Goal: Task Accomplishment & Management: Use online tool/utility

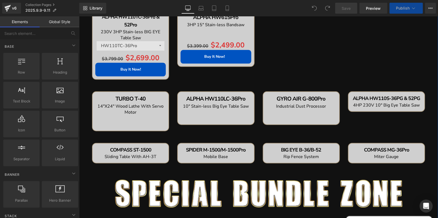
scroll to position [297, 0]
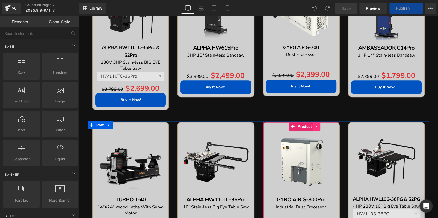
click at [316, 126] on icon at bounding box center [316, 126] width 1 height 2
click at [317, 125] on link at bounding box center [320, 127] width 7 height 8
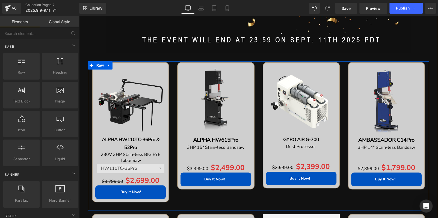
scroll to position [188, 0]
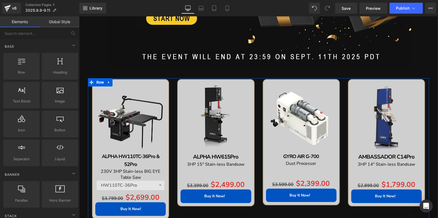
click at [146, 99] on img at bounding box center [130, 117] width 70 height 70
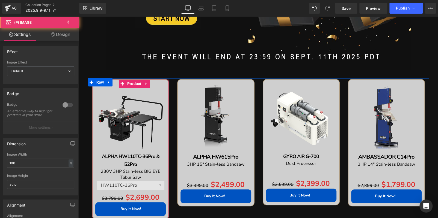
click at [144, 83] on icon at bounding box center [146, 84] width 4 height 4
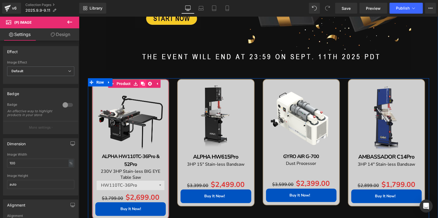
click at [141, 83] on icon at bounding box center [143, 84] width 4 height 4
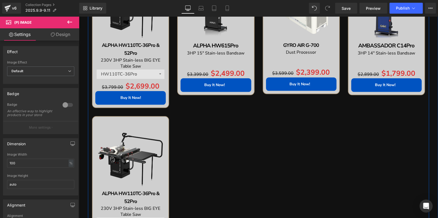
scroll to position [295, 0]
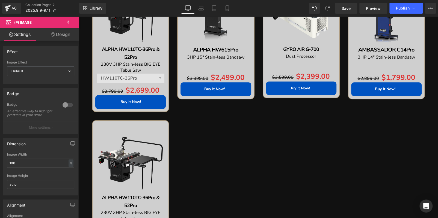
click at [123, 128] on div "Sale Off (P) Image ALPHA HW110TC-36Pro & 52Pro Text Block 230V 3HP Stain-less B…" at bounding box center [130, 190] width 77 height 140
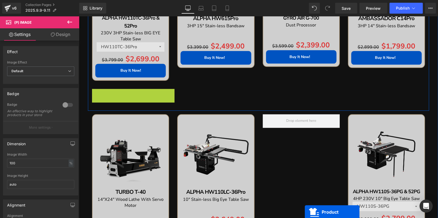
scroll to position [352, 0]
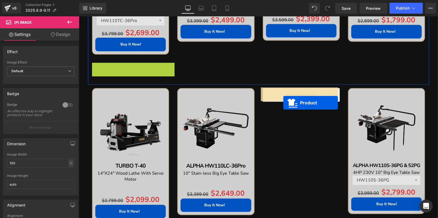
drag, startPoint x: 119, startPoint y: 125, endPoint x: 283, endPoint y: 103, distance: 165.5
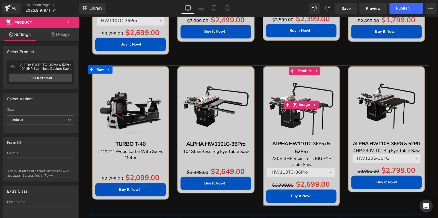
click at [300, 78] on img at bounding box center [301, 105] width 70 height 70
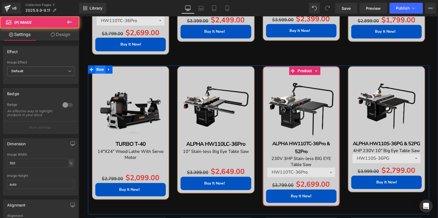
drag, startPoint x: 299, startPoint y: 71, endPoint x: 95, endPoint y: 67, distance: 203.4
click at [299, 70] on span "Product" at bounding box center [304, 71] width 17 height 8
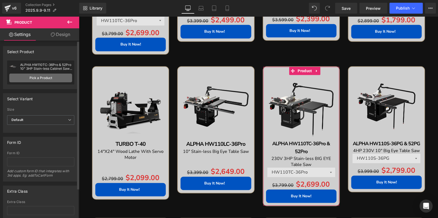
click at [47, 78] on link "Pick a Product" at bounding box center [40, 78] width 63 height 9
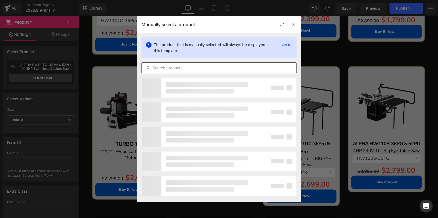
click at [223, 66] on input "text" at bounding box center [219, 68] width 154 height 7
paste input "ALPHA HW110S-36Pro & 52Pro"
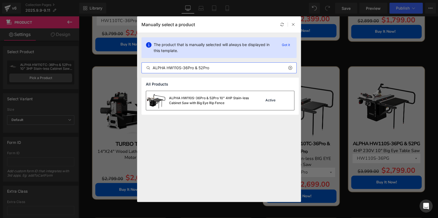
type input "ALPHA HW110S-36Pro & 52Pro"
click at [231, 101] on div "ALPHA HW110S-36Pro & 52Pro 10" 4HP Stain-less Cabinet Saw with Big Eye Rip Fence" at bounding box center [210, 101] width 82 height 10
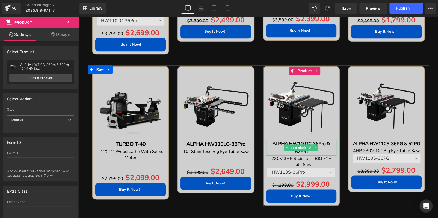
click at [321, 152] on p "ALPHA HW110TC-36Pro & 52Pro" at bounding box center [301, 148] width 70 height 16
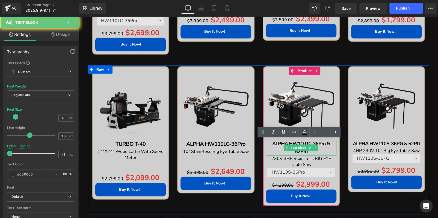
click at [321, 152] on p "ALPHA HW110TC-36Pro & 52Pro" at bounding box center [301, 148] width 70 height 16
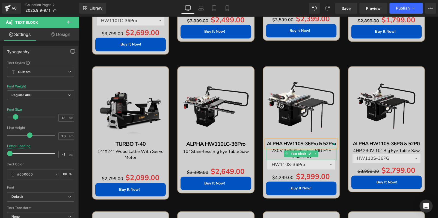
click at [277, 152] on span "230V 3HP Stain-less BIG EYE Table Saw" at bounding box center [300, 154] width 59 height 12
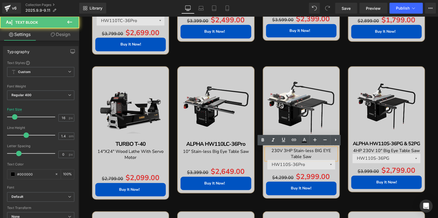
click at [284, 150] on span "230V 3HP Stain-less BIG EYE Table Saw" at bounding box center [300, 154] width 59 height 12
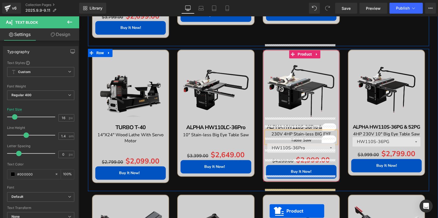
scroll to position [385, 0]
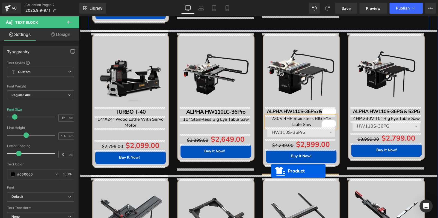
drag, startPoint x: 375, startPoint y: 29, endPoint x: 271, endPoint y: 171, distance: 176.7
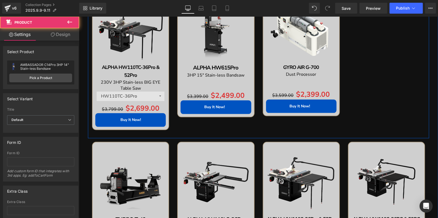
scroll to position [276, 0]
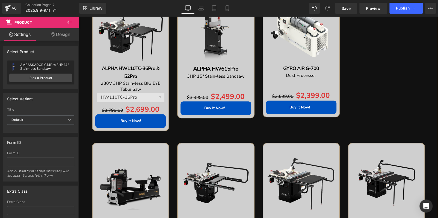
click at [289, 158] on img at bounding box center [301, 181] width 70 height 70
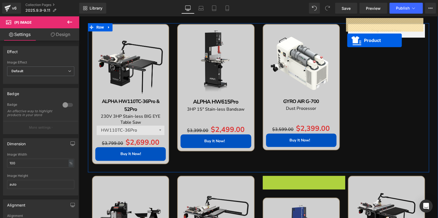
scroll to position [204, 0]
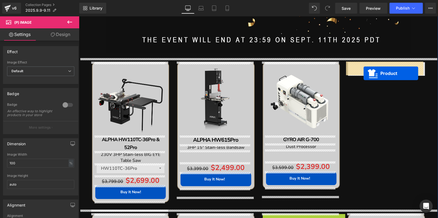
drag, startPoint x: 289, startPoint y: 148, endPoint x: 363, endPoint y: 74, distance: 105.0
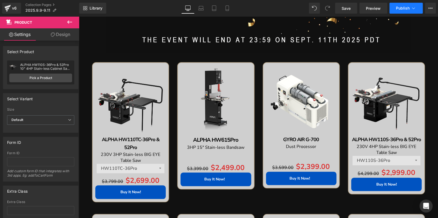
click at [406, 8] on span "Publish" at bounding box center [403, 8] width 14 height 4
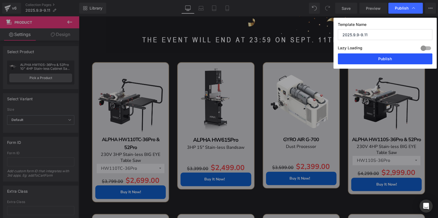
click at [378, 58] on button "Publish" at bounding box center [385, 58] width 94 height 11
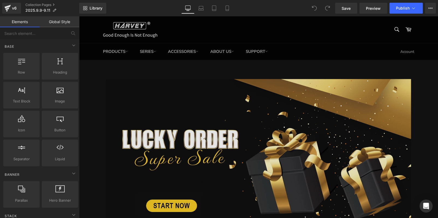
click at [143, 126] on img at bounding box center [258, 168] width 305 height 178
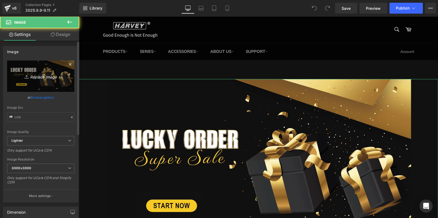
click at [47, 77] on icon "Replace Image" at bounding box center [41, 76] width 44 height 7
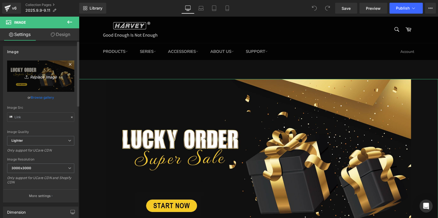
type input "C:\fakepath\BANNER (2) - 副本.jpg"
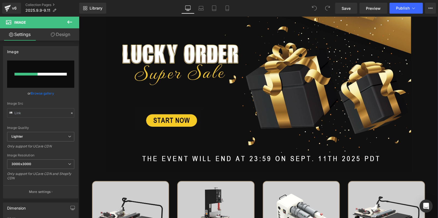
scroll to position [136, 0]
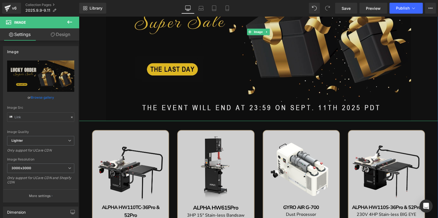
click at [277, 80] on img at bounding box center [258, 32] width 305 height 178
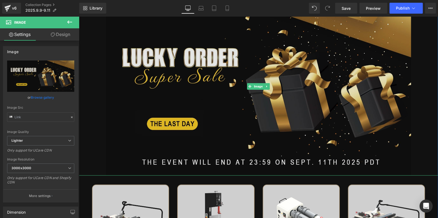
scroll to position [109, 0]
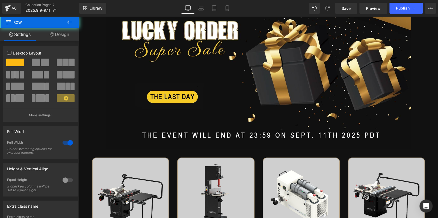
click at [69, 22] on icon at bounding box center [69, 22] width 7 height 7
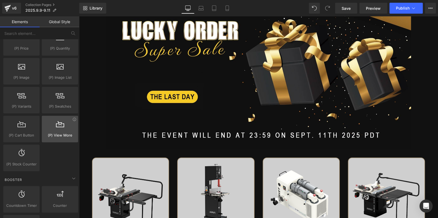
scroll to position [573, 0]
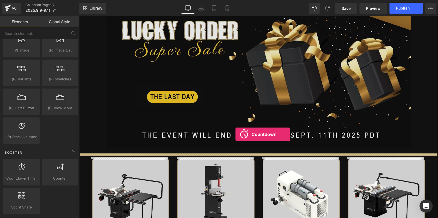
drag, startPoint x: 148, startPoint y: 166, endPoint x: 235, endPoint y: 135, distance: 92.3
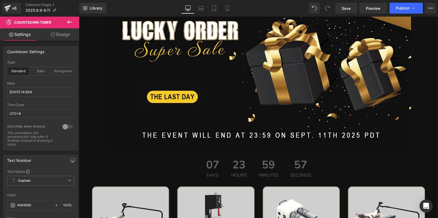
click at [217, 171] on div "07 Days" at bounding box center [213, 168] width 24 height 29
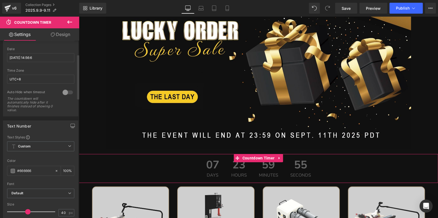
scroll to position [0, 0]
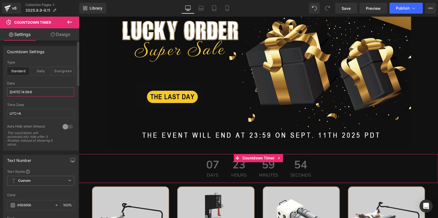
click at [33, 93] on input "[DATE] 14:56:6" at bounding box center [40, 92] width 67 height 9
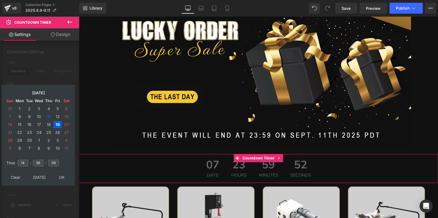
click at [41, 77] on div at bounding box center [39, 118] width 79 height 205
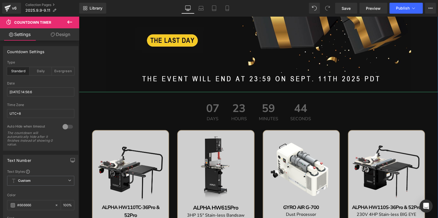
scroll to position [191, 0]
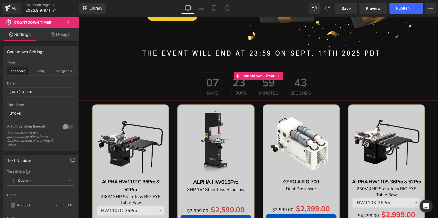
click at [222, 86] on div "07 Days 23 Hours 59 Minutes 43 Seconds" at bounding box center [259, 86] width 116 height 29
click at [249, 75] on span "Countdown Timer" at bounding box center [258, 76] width 35 height 8
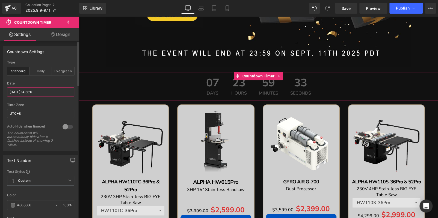
click at [32, 92] on input "[DATE] 14:56:6" at bounding box center [40, 92] width 67 height 9
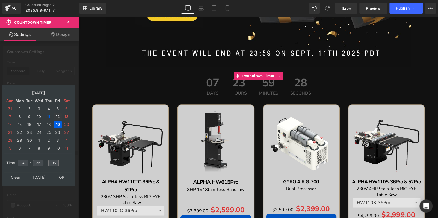
click at [57, 114] on td "12" at bounding box center [57, 116] width 8 height 7
drag, startPoint x: 21, startPoint y: 160, endPoint x: 9, endPoint y: 160, distance: 12.3
click at [10, 160] on tr "Time 14 : 56 : 06" at bounding box center [38, 160] width 67 height 6
type input "150"
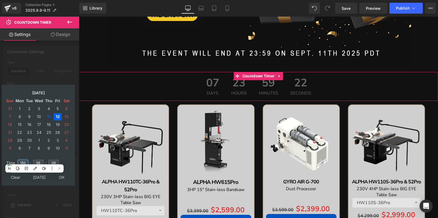
click at [22, 161] on input "150" at bounding box center [23, 163] width 10 height 7
type input "15"
type input "00"
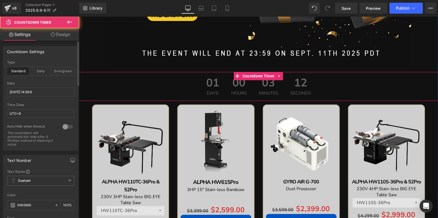
click at [206, 83] on span "01" at bounding box center [212, 85] width 13 height 14
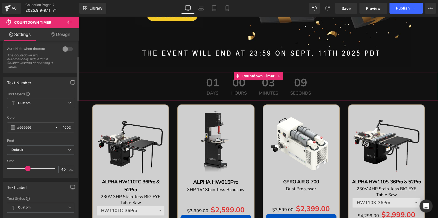
scroll to position [82, 0]
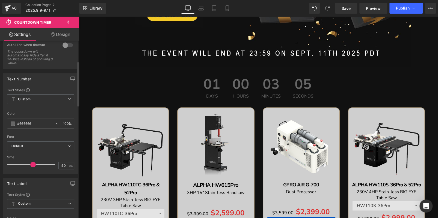
drag, startPoint x: 28, startPoint y: 162, endPoint x: 32, endPoint y: 163, distance: 5.0
click at [32, 163] on span at bounding box center [32, 164] width 5 height 5
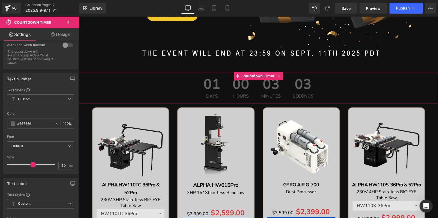
click at [221, 83] on div "01 Days" at bounding box center [212, 88] width 28 height 32
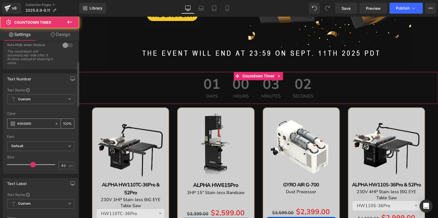
click at [13, 122] on span at bounding box center [13, 124] width 4 height 4
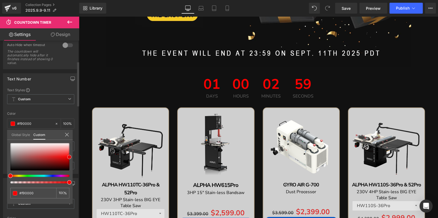
drag, startPoint x: 38, startPoint y: 157, endPoint x: 72, endPoint y: 156, distance: 33.1
click at [72, 156] on div "#666666 100 %" at bounding box center [40, 173] width 66 height 61
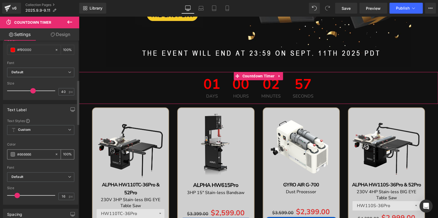
scroll to position [164, 0]
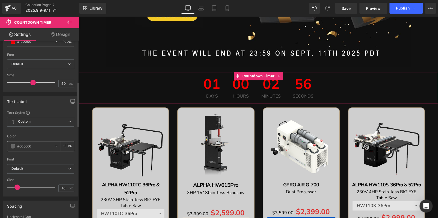
click at [12, 144] on span at bounding box center [13, 146] width 4 height 4
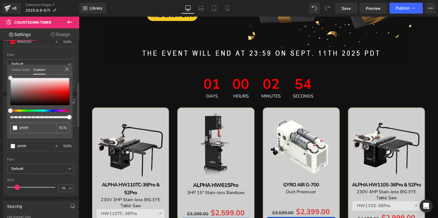
drag, startPoint x: 8, startPoint y: 93, endPoint x: 0, endPoint y: 55, distance: 38.8
click at [0, 92] on div "Text Label Text Styles Custom Custom Setup Global Style Custom Setup Global Sty…" at bounding box center [41, 144] width 82 height 105
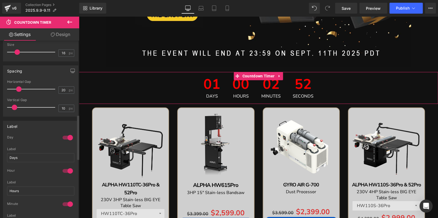
scroll to position [300, 0]
click at [62, 138] on div at bounding box center [67, 136] width 13 height 9
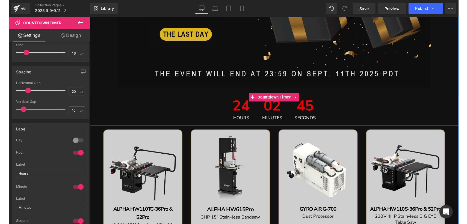
scroll to position [164, 0]
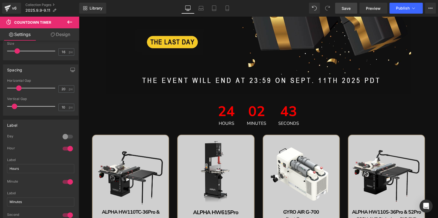
click at [346, 8] on span "Save" at bounding box center [345, 8] width 9 height 6
click at [398, 8] on span "Publish" at bounding box center [403, 8] width 14 height 4
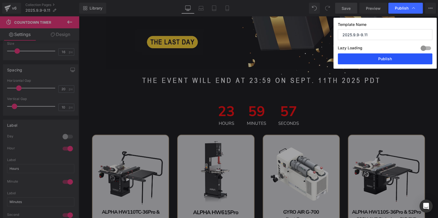
click at [384, 58] on button "Publish" at bounding box center [385, 58] width 94 height 11
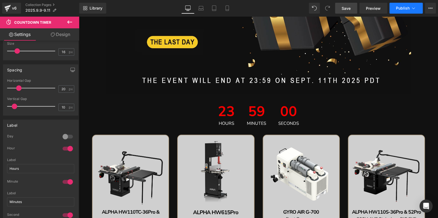
click at [403, 9] on span "Publish" at bounding box center [403, 8] width 14 height 4
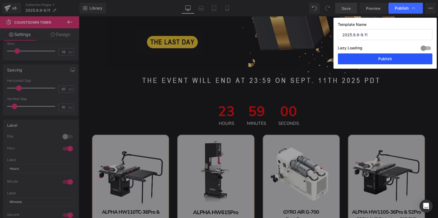
click at [386, 57] on button "Publish" at bounding box center [385, 58] width 94 height 11
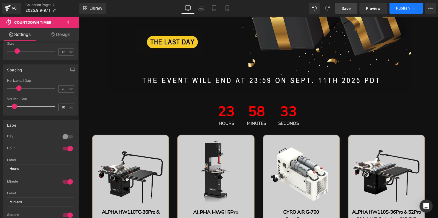
click at [412, 10] on icon at bounding box center [412, 7] width 5 height 5
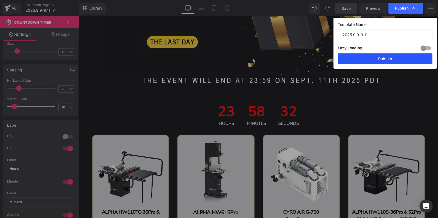
drag, startPoint x: 398, startPoint y: 58, endPoint x: 310, endPoint y: 18, distance: 96.9
click at [398, 58] on button "Publish" at bounding box center [385, 58] width 94 height 11
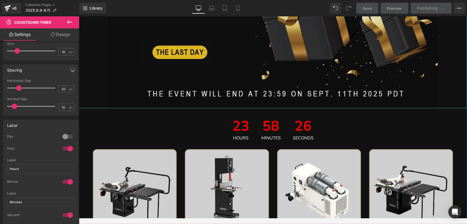
scroll to position [109, 0]
